Goal: Information Seeking & Learning: Learn about a topic

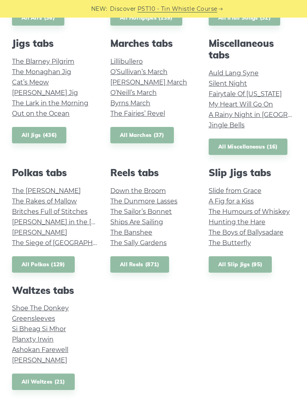
scroll to position [383, 0]
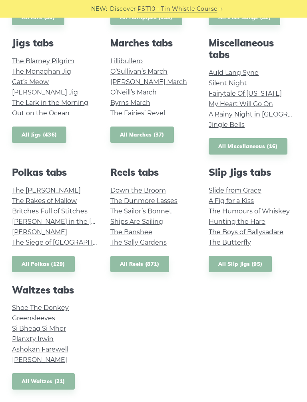
click at [37, 315] on link "Greensleeves" at bounding box center [33, 318] width 43 height 8
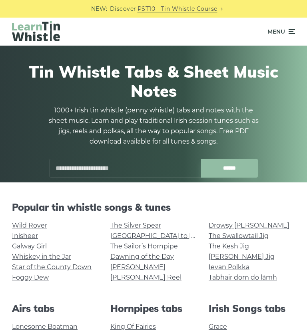
click at [69, 264] on link "Star of the County Down" at bounding box center [52, 267] width 80 height 8
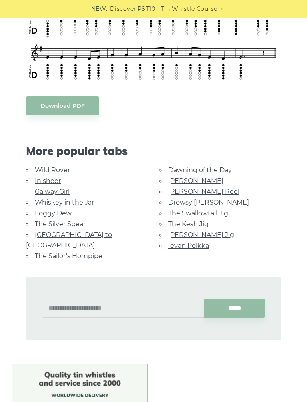
scroll to position [346, 0]
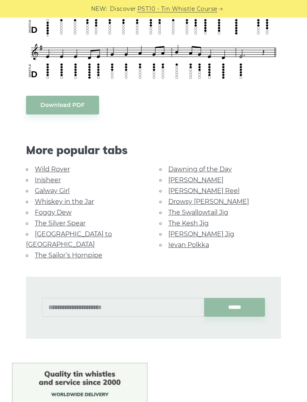
click at [54, 169] on link "Wild Rover" at bounding box center [52, 169] width 35 height 8
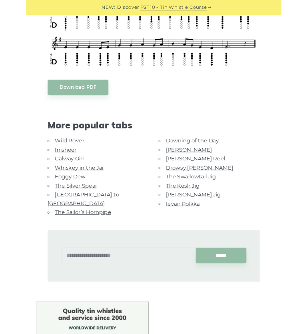
scroll to position [391, 0]
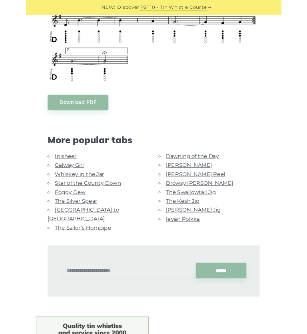
scroll to position [600, 0]
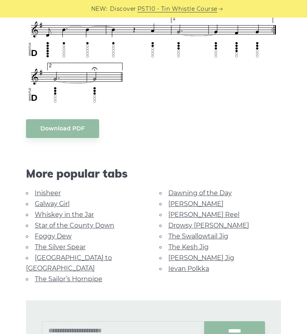
click at [46, 192] on link "Inisheer" at bounding box center [48, 193] width 26 height 8
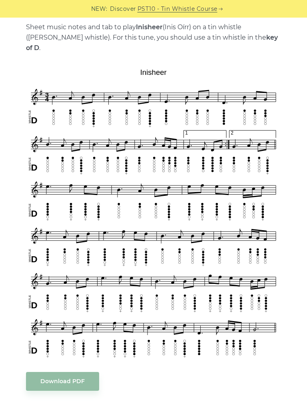
scroll to position [171, 0]
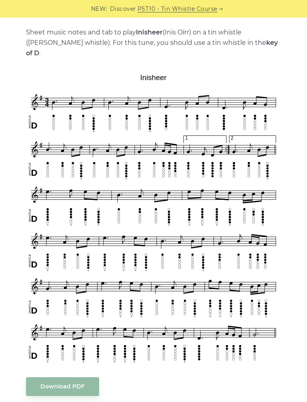
click at [185, 187] on img at bounding box center [153, 217] width 255 height 295
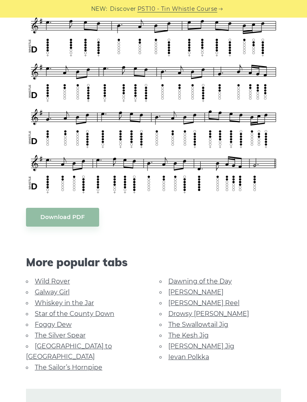
scroll to position [342, 0]
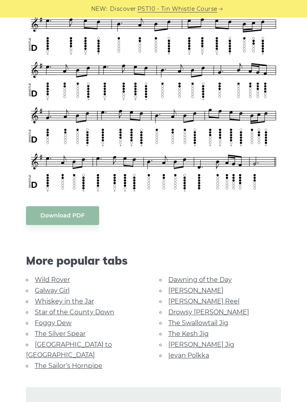
click at [56, 287] on link "Galway Girl" at bounding box center [52, 291] width 35 height 8
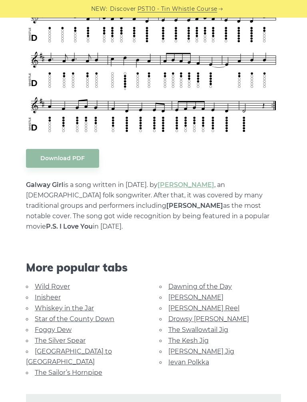
scroll to position [295, 0]
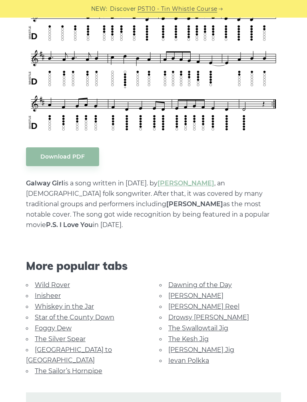
click at [62, 324] on link "Foggy Dew" at bounding box center [53, 328] width 37 height 8
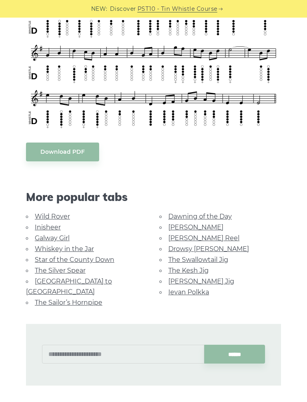
scroll to position [305, 0]
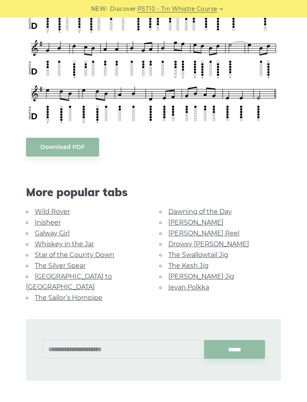
click at [63, 263] on link "The Silver Spear" at bounding box center [60, 266] width 51 height 8
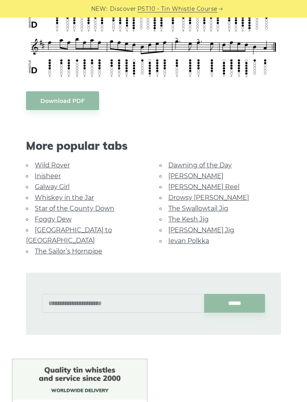
scroll to position [353, 0]
click at [213, 163] on link "Dawning of the Day" at bounding box center [201, 165] width 64 height 8
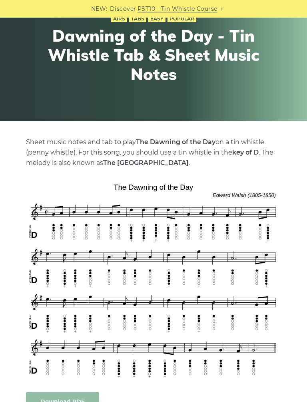
scroll to position [140, 0]
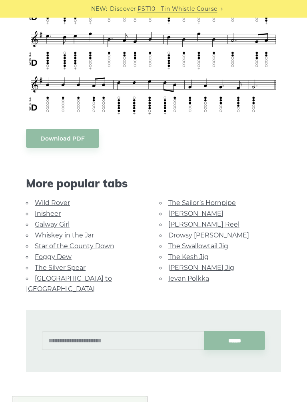
click at [196, 223] on link "[PERSON_NAME] Reel" at bounding box center [204, 225] width 71 height 8
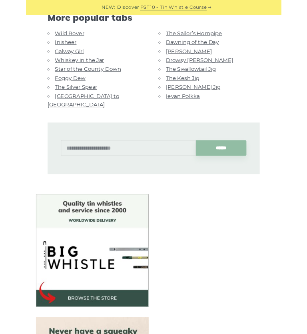
scroll to position [495, 0]
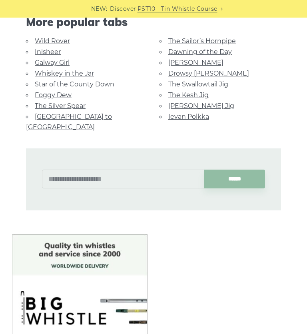
click at [72, 102] on link "The Silver Spear" at bounding box center [60, 106] width 51 height 8
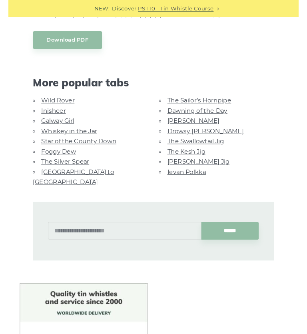
scroll to position [505, 0]
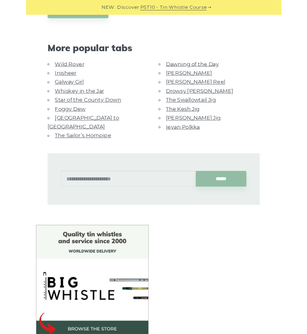
scroll to position [440, 0]
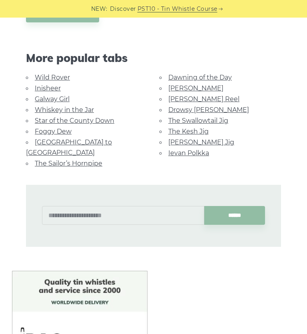
click at [56, 95] on link "Galway Girl" at bounding box center [52, 99] width 35 height 8
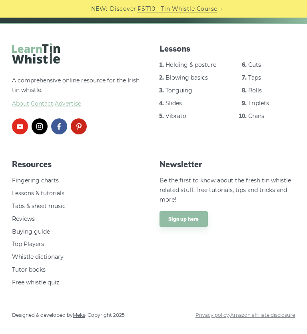
scroll to position [1292, 0]
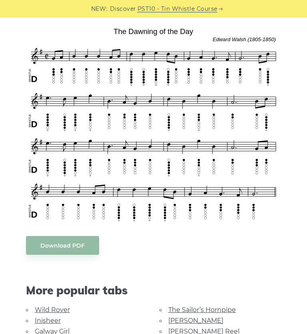
scroll to position [217, 0]
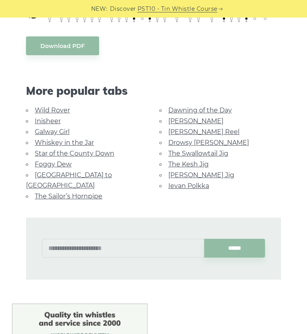
scroll to position [407, 0]
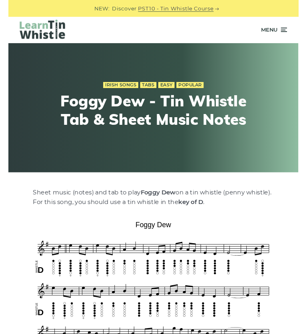
scroll to position [359, 0]
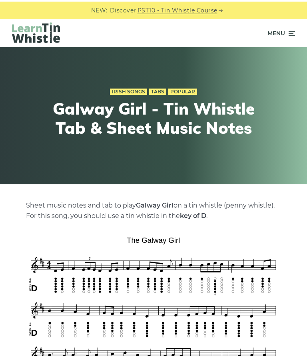
scroll to position [359, 0]
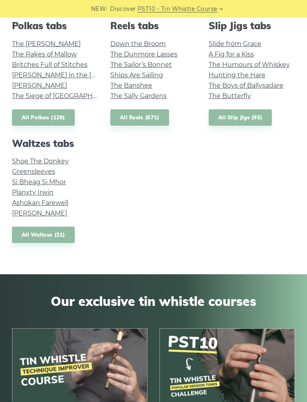
scroll to position [530, 0]
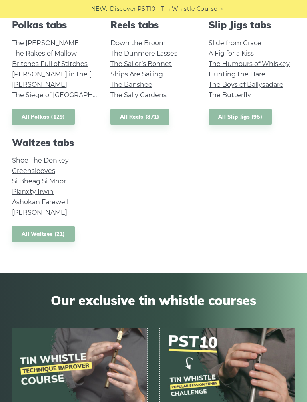
click at [22, 167] on link "Greensleeves" at bounding box center [33, 171] width 43 height 8
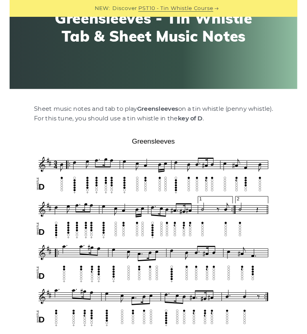
scroll to position [133, 0]
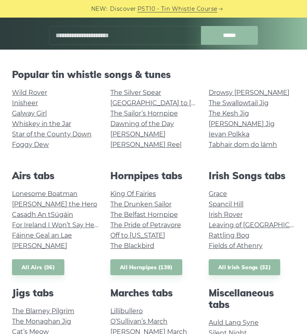
scroll to position [133, 0]
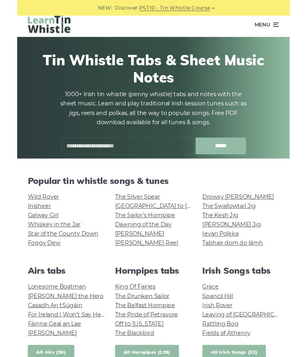
scroll to position [6, 0]
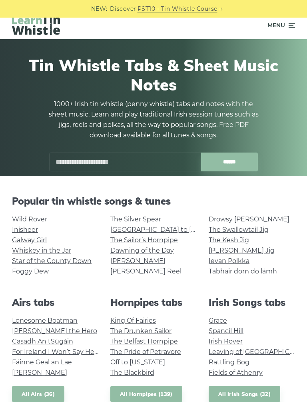
click at [24, 330] on link "[PERSON_NAME] the Hero" at bounding box center [54, 331] width 85 height 8
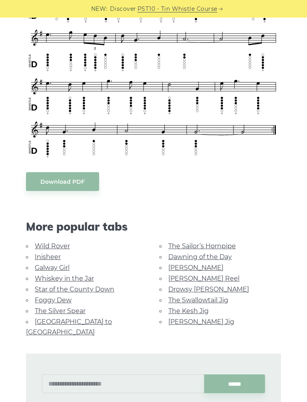
scroll to position [451, 0]
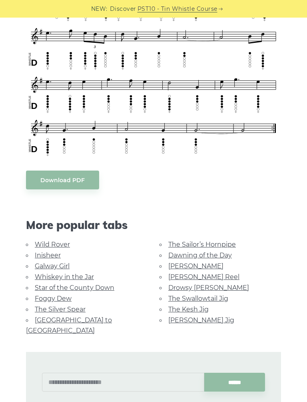
click at [46, 262] on link "Galway Girl" at bounding box center [52, 266] width 35 height 8
